Goal: Information Seeking & Learning: Learn about a topic

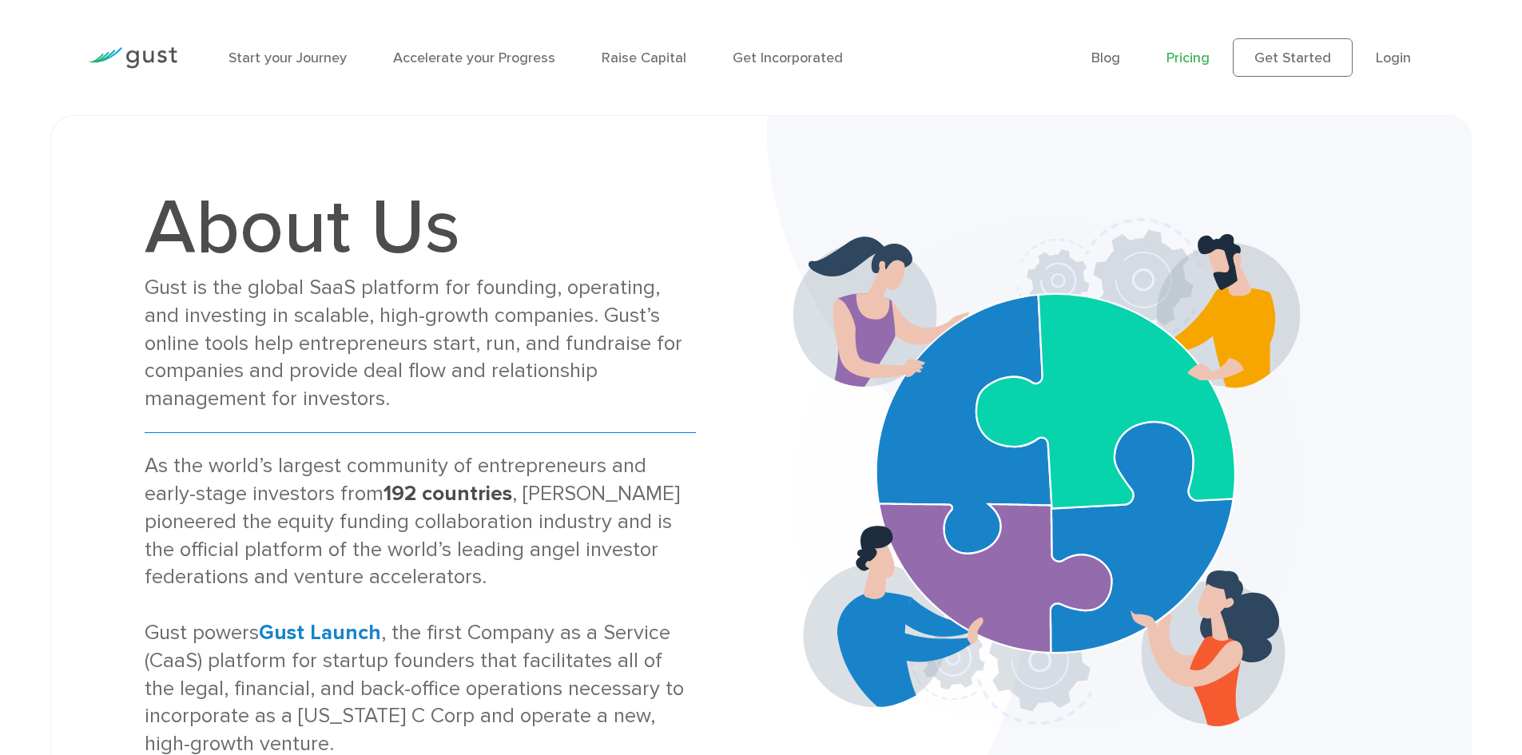
click at [1194, 66] on link "Pricing" at bounding box center [1187, 58] width 43 height 17
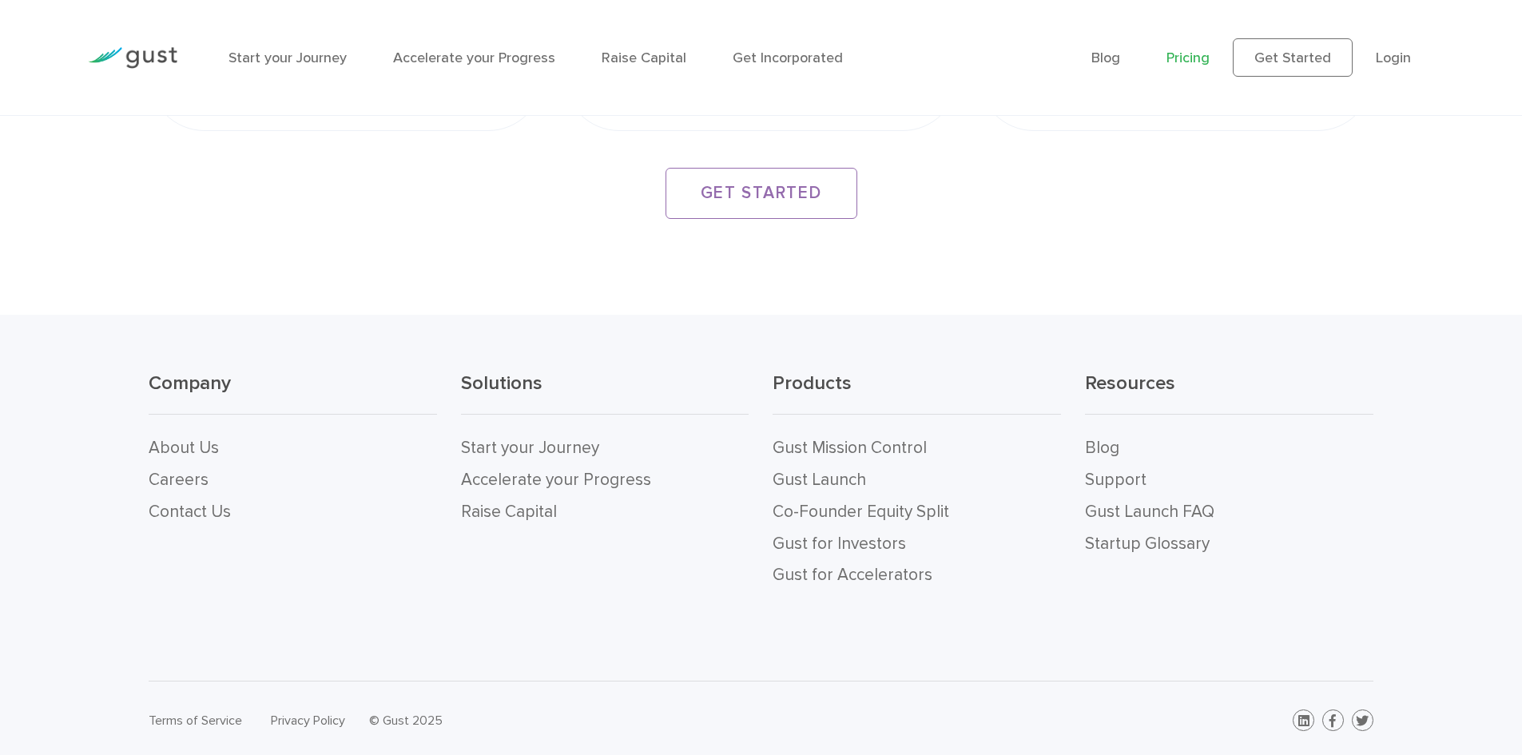
scroll to position [3116, 0]
click at [545, 439] on link "Start your Journey" at bounding box center [530, 444] width 138 height 20
click at [522, 516] on link "Raise Capital" at bounding box center [509, 508] width 96 height 20
